Goal: Task Accomplishment & Management: Use online tool/utility

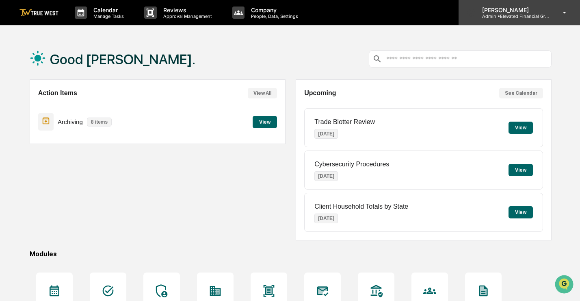
click at [506, 17] on p "Admin • Elevated Financial Group" at bounding box center [514, 16] width 76 height 6
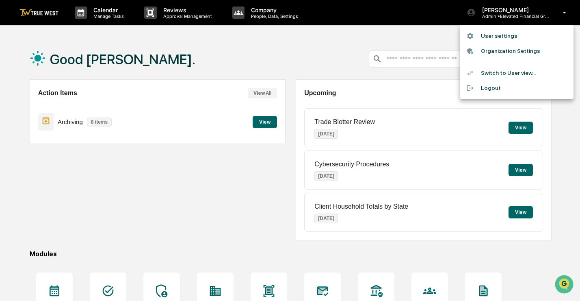
click at [499, 71] on li "Switch to User view..." at bounding box center [517, 72] width 114 height 15
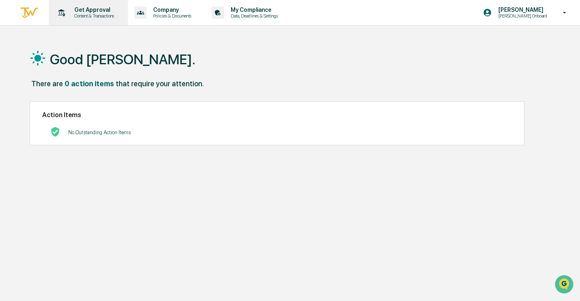
click at [86, 14] on p "Content & Transactions" at bounding box center [93, 16] width 50 height 6
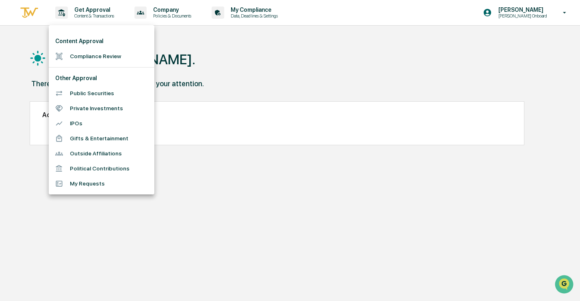
click at [89, 53] on li "Compliance Review" at bounding box center [102, 56] width 106 height 15
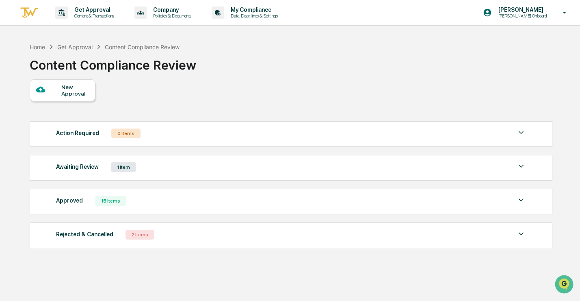
click at [64, 91] on div "New Approval" at bounding box center [74, 90] width 27 height 13
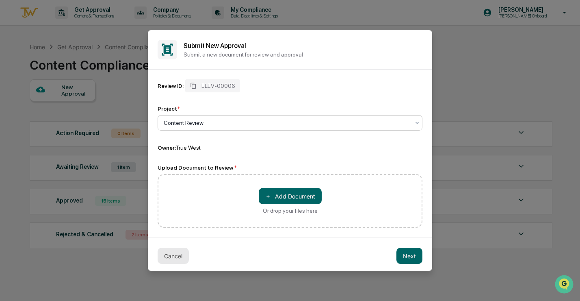
click at [169, 261] on button "Cancel" at bounding box center [173, 255] width 31 height 16
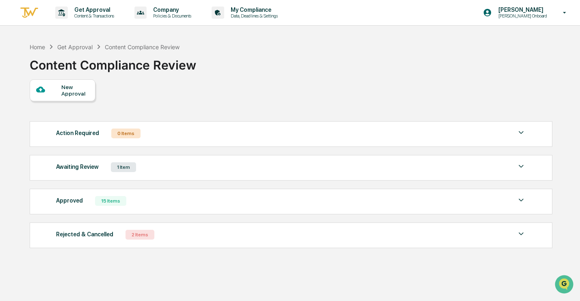
click at [162, 243] on div "Rejected & Cancelled 2 Items File Name Review Id Created Date Requested By Comp…" at bounding box center [291, 235] width 523 height 26
click at [145, 232] on div "2 Items" at bounding box center [139, 234] width 29 height 10
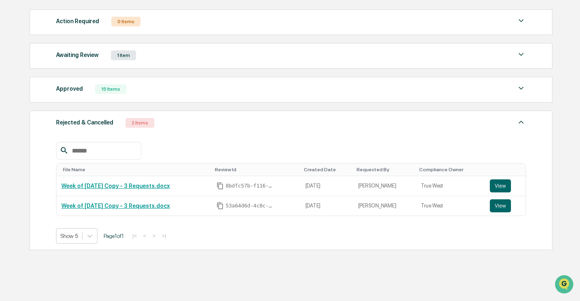
scroll to position [112, 0]
click at [125, 186] on link "Week of [DATE] Copy - 3 Requests.docx" at bounding box center [115, 185] width 108 height 6
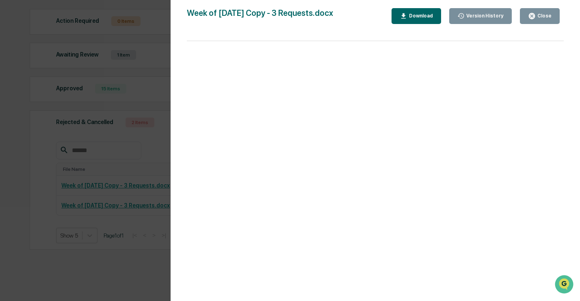
click at [529, 19] on icon "button" at bounding box center [532, 16] width 8 height 8
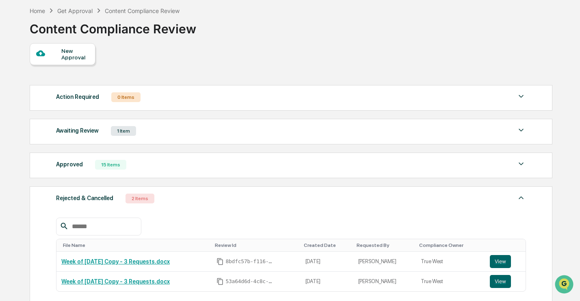
scroll to position [0, 0]
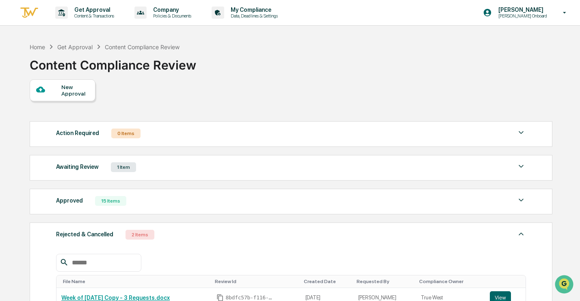
click at [237, 166] on div "Awaiting Review 1 Item" at bounding box center [291, 166] width 470 height 11
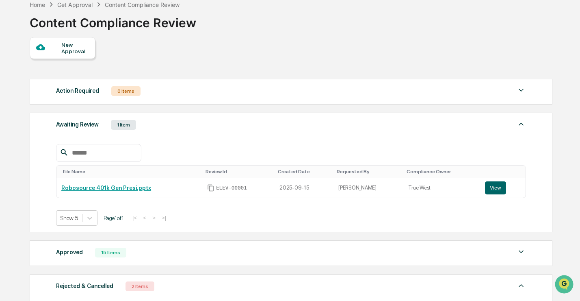
scroll to position [43, 0]
click at [491, 191] on button "View" at bounding box center [495, 187] width 21 height 13
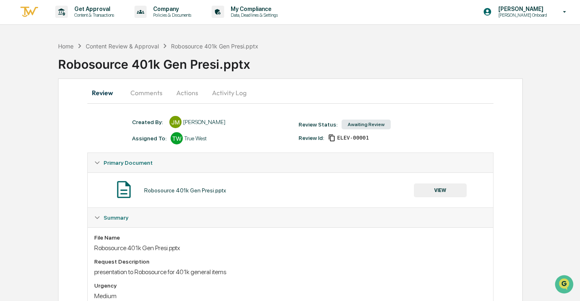
scroll to position [5, 0]
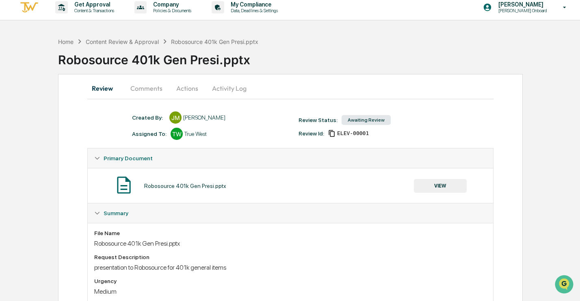
click at [148, 81] on button "Comments" at bounding box center [146, 87] width 45 height 19
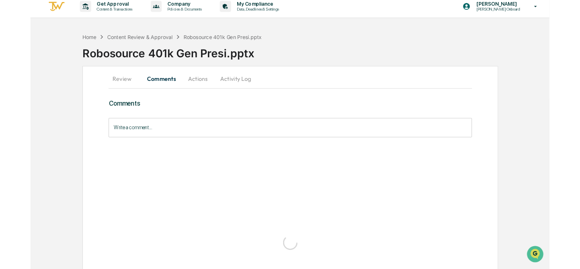
scroll to position [0, 0]
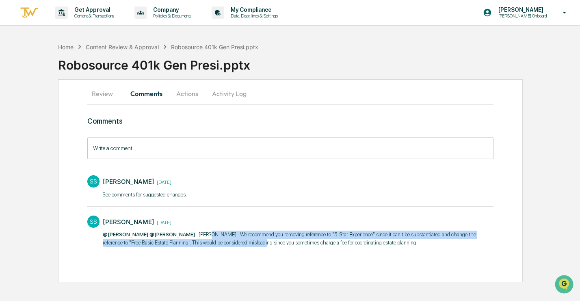
drag, startPoint x: 314, startPoint y: 243, endPoint x: 214, endPoint y: 232, distance: 100.9
click at [214, 232] on p "@Jonathan McCarty @Tammy Steffen - Jon- We recommend you removing reference to …" at bounding box center [298, 238] width 391 height 16
click at [264, 212] on div "SS Sara Sparks 3 weeks ago @Jonathan McCarty @Tammy Steffen - Jon- We recommend…" at bounding box center [290, 230] width 406 height 38
